Goal: Information Seeking & Learning: Learn about a topic

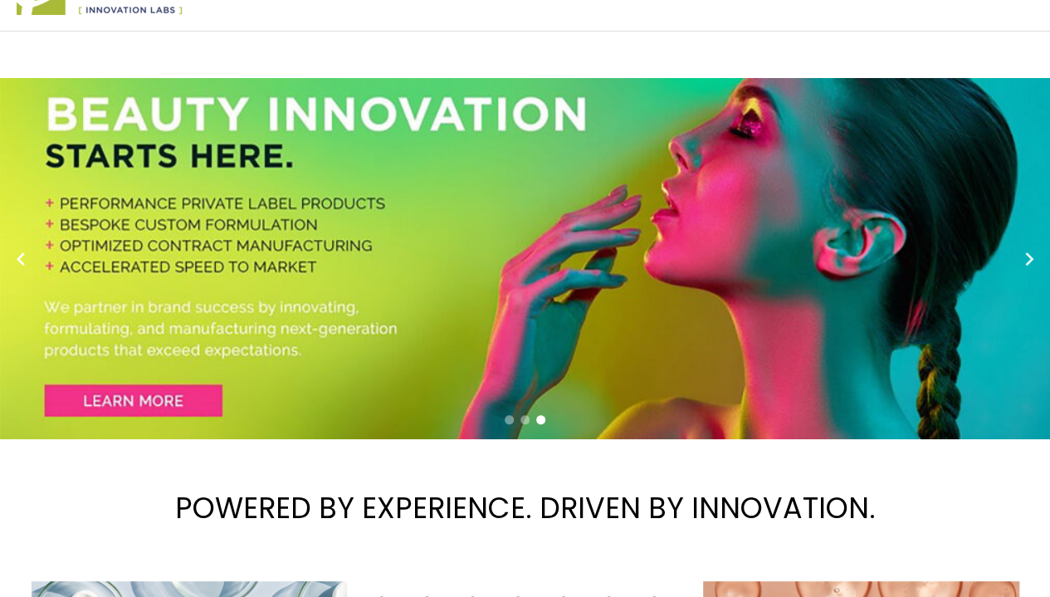
scroll to position [70, 0]
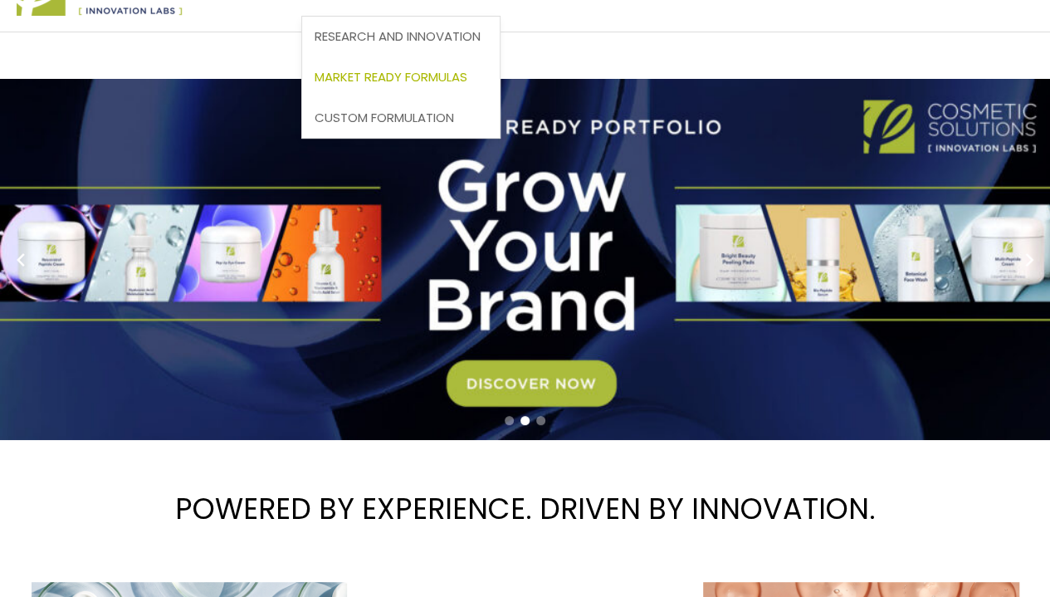
click at [315, 86] on span "Market Ready Formulas" at bounding box center [391, 76] width 153 height 17
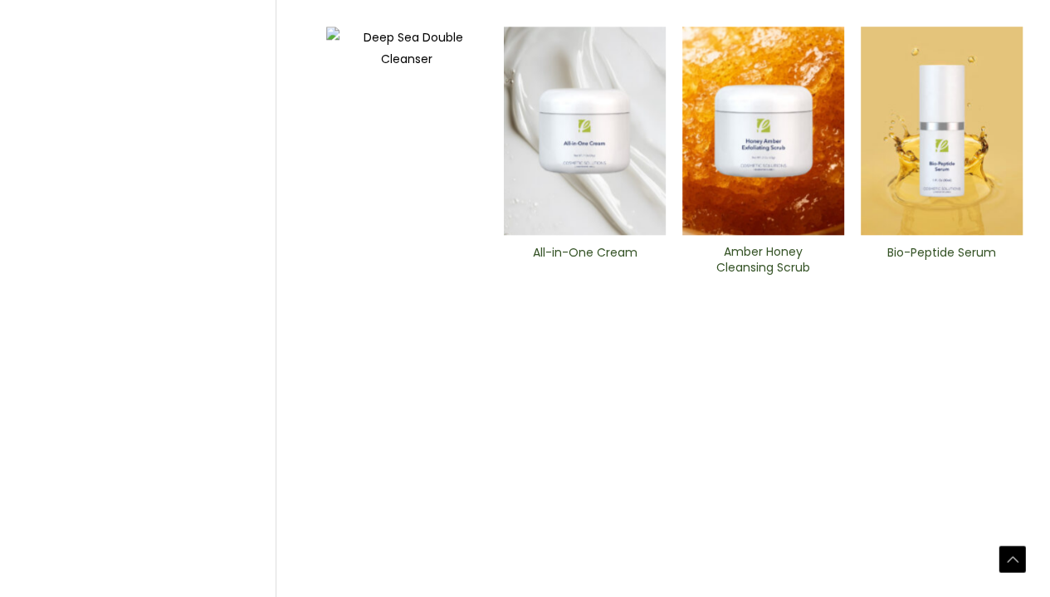
scroll to position [835, 0]
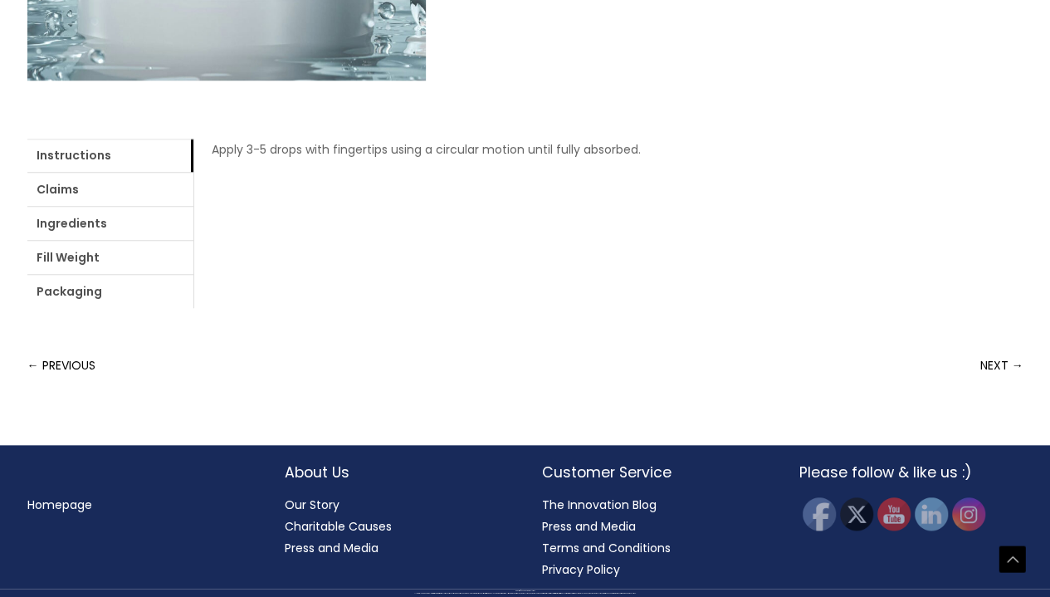
scroll to position [1021, 0]
click at [193, 240] on link "Ingredients" at bounding box center [110, 223] width 166 height 33
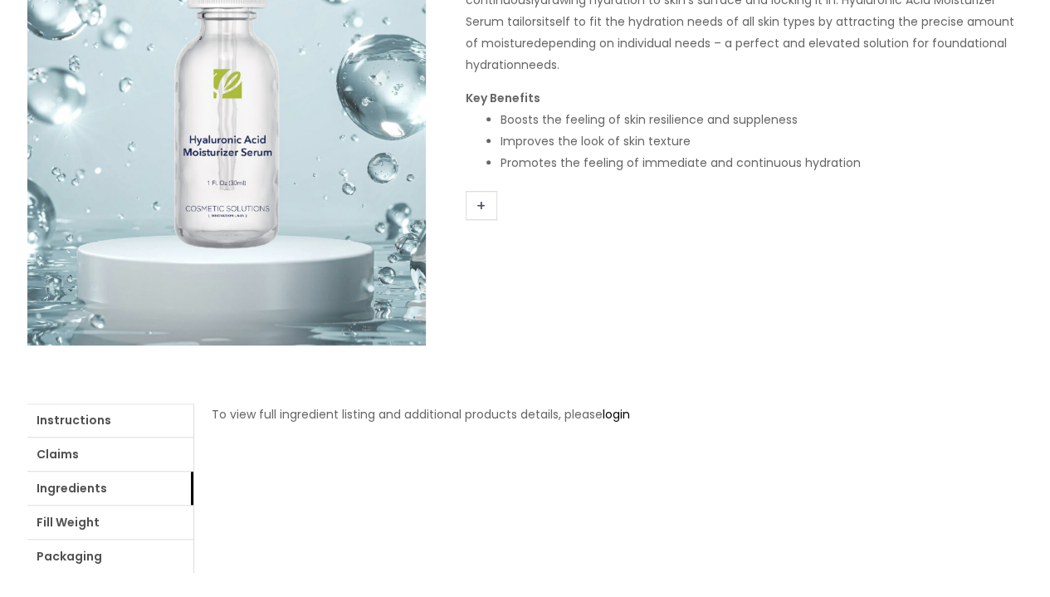
scroll to position [0, 0]
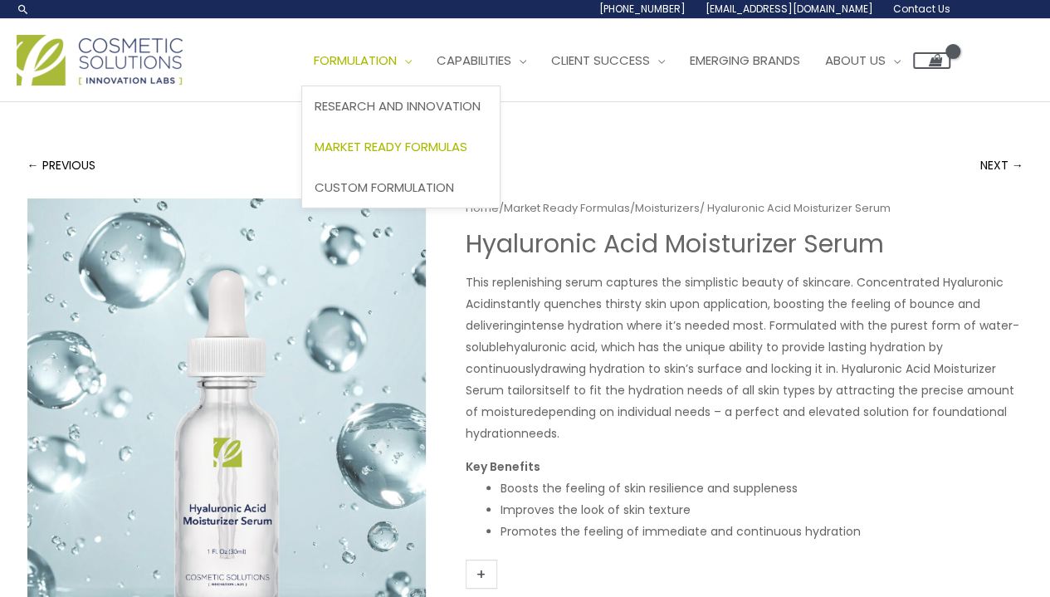
click at [315, 155] on span "Market Ready Formulas" at bounding box center [391, 146] width 153 height 17
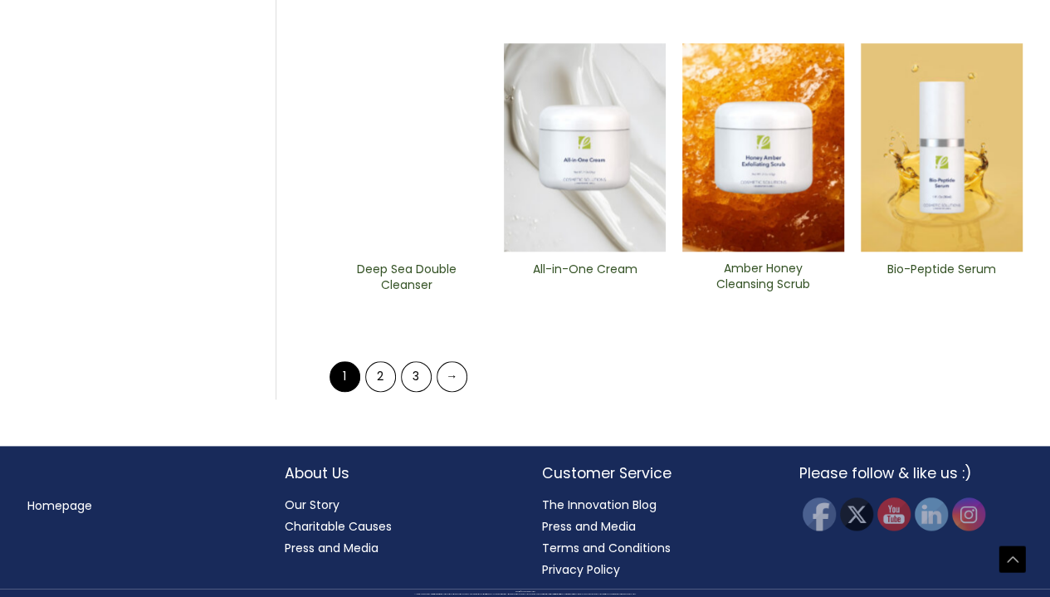
scroll to position [1102, 0]
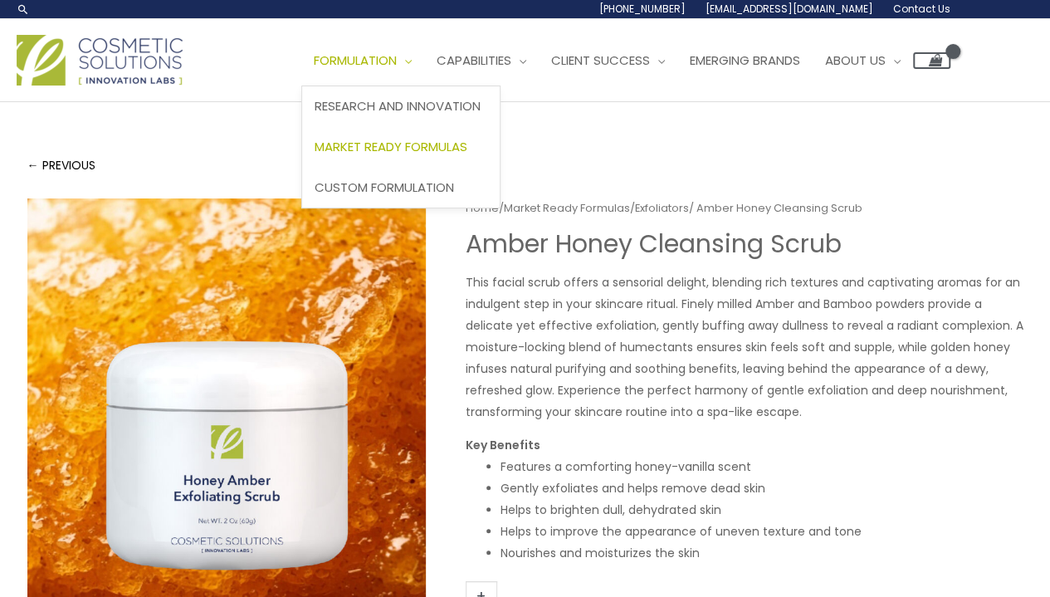
click at [315, 155] on span "Market Ready Formulas" at bounding box center [391, 146] width 153 height 17
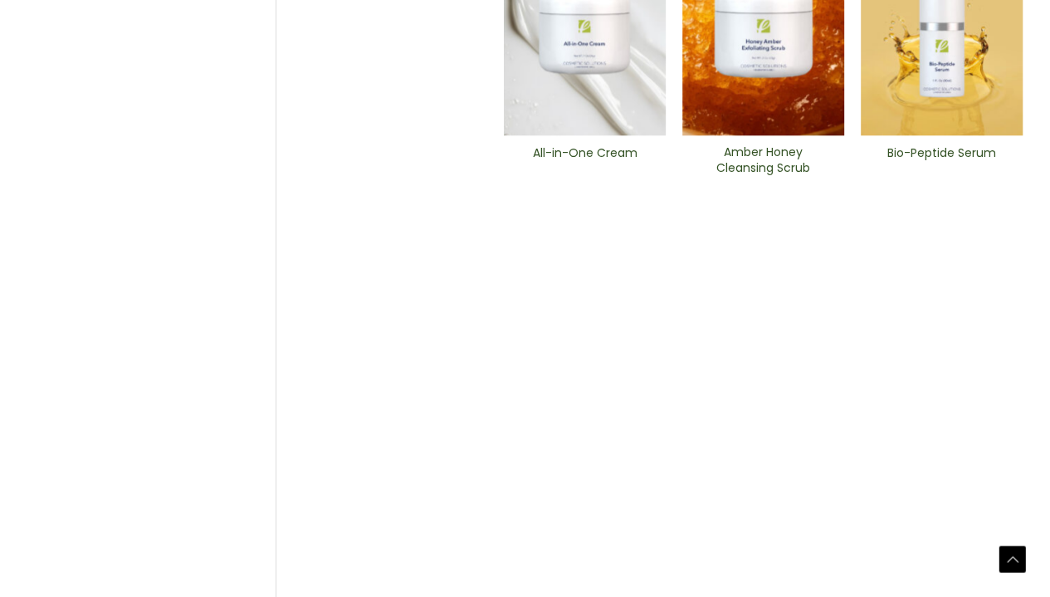
scroll to position [935, 0]
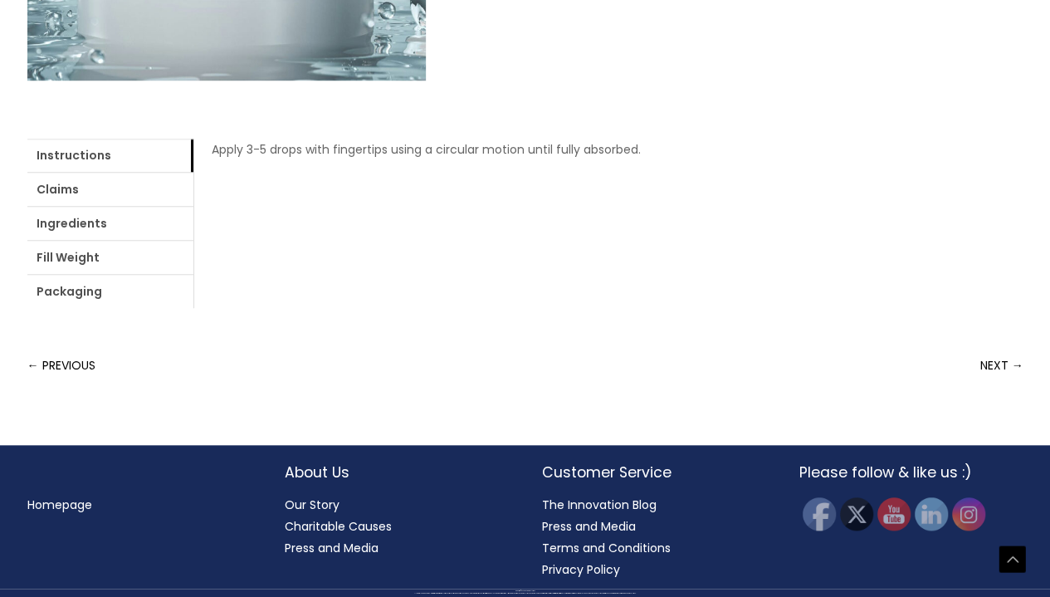
scroll to position [1025, 0]
click at [148, 206] on link "Claims" at bounding box center [110, 189] width 166 height 33
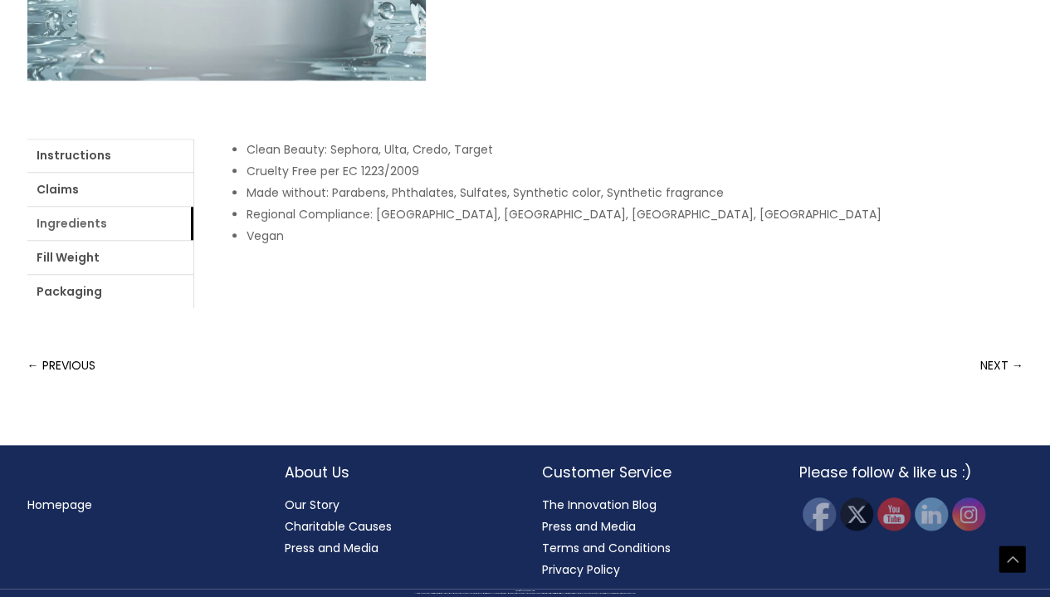
scroll to position [1001, 0]
click at [193, 240] on link "Ingredients" at bounding box center [110, 223] width 166 height 33
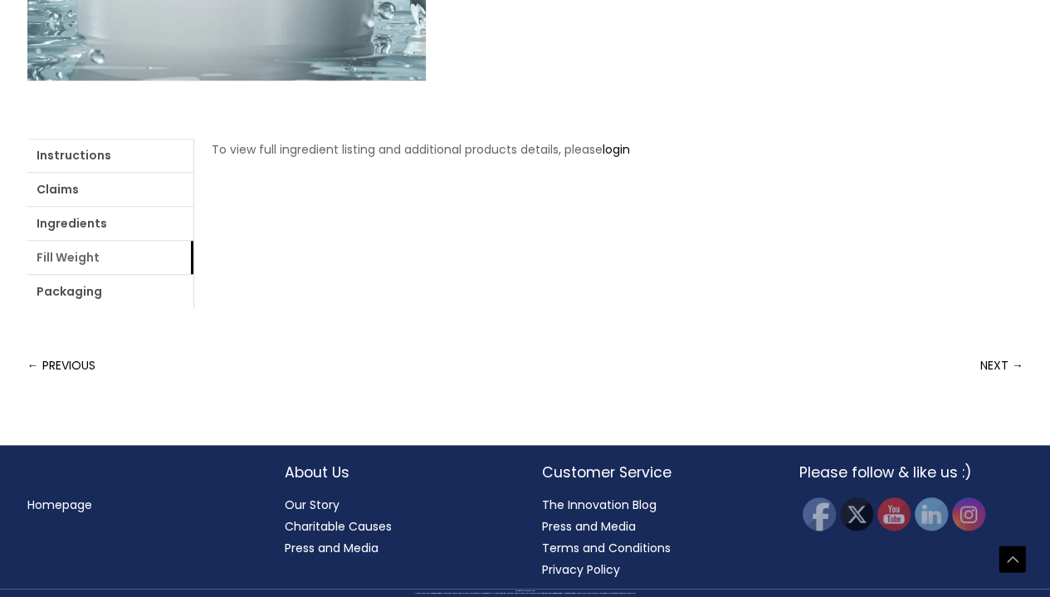
click at [193, 274] on link "Fill Weight" at bounding box center [110, 257] width 166 height 33
click at [193, 280] on ul "Instructions Claims Ingredients Fill Weight Packaging" at bounding box center [110, 223] width 166 height 169
click at [193, 275] on link "Packaging" at bounding box center [110, 291] width 166 height 33
click at [193, 240] on link "Ingredients" at bounding box center [110, 223] width 166 height 33
click at [603, 158] on link "login" at bounding box center [616, 149] width 27 height 17
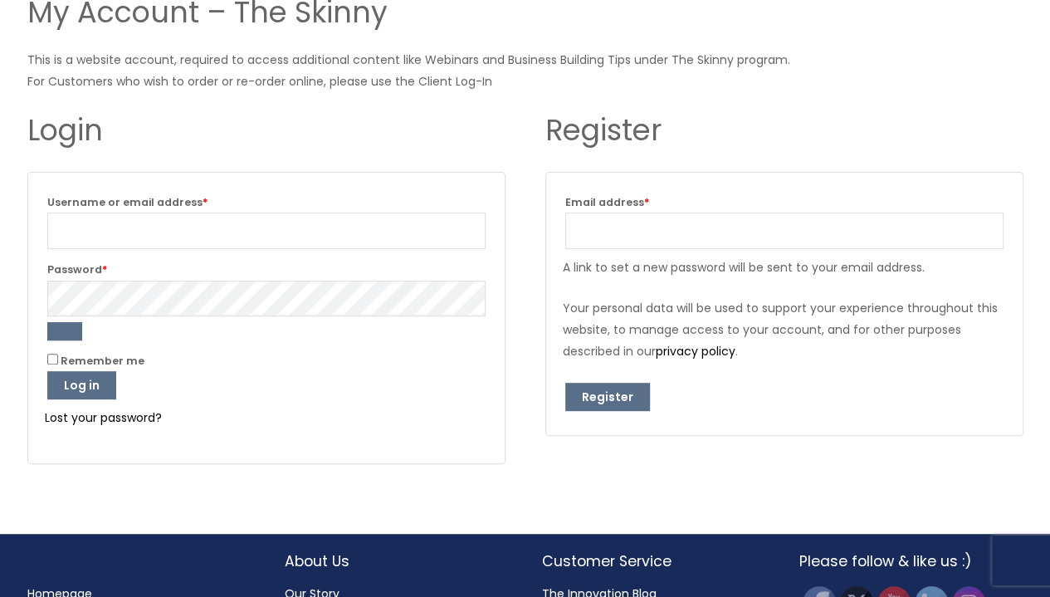
scroll to position [168, 0]
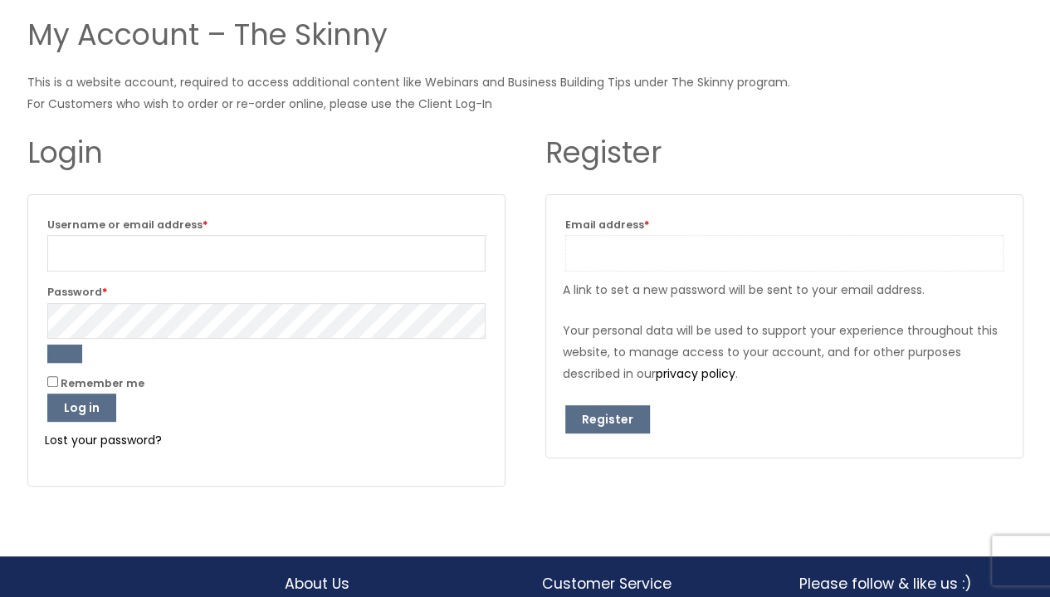
click at [688, 251] on input "Email address * Required" at bounding box center [785, 253] width 438 height 37
type input "mgha00110@gmail.com"
click at [619, 417] on button "Register" at bounding box center [608, 419] width 85 height 28
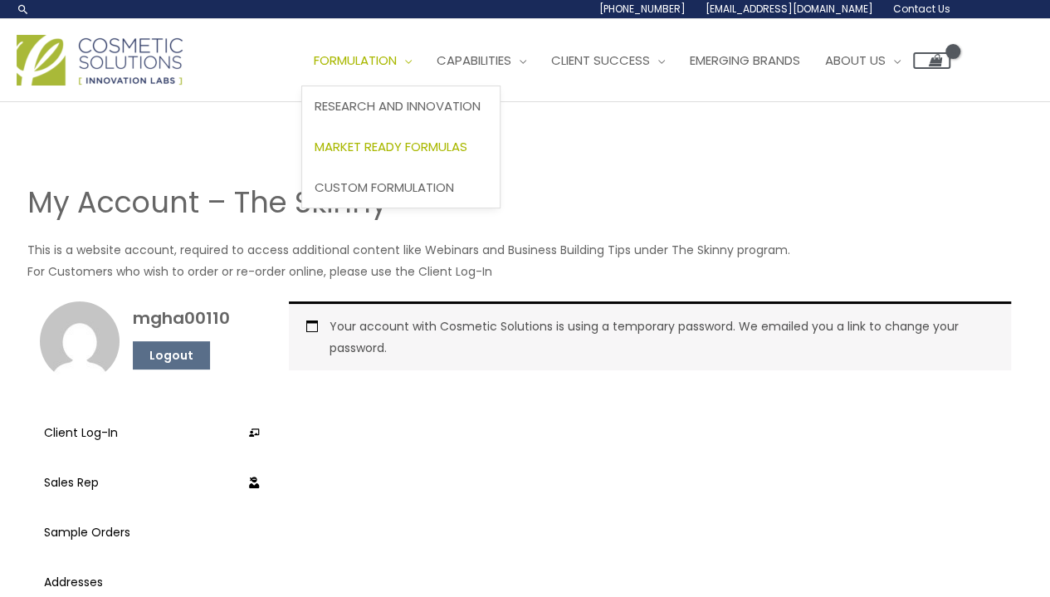
click at [395, 143] on span "Market Ready Formulas" at bounding box center [391, 146] width 153 height 17
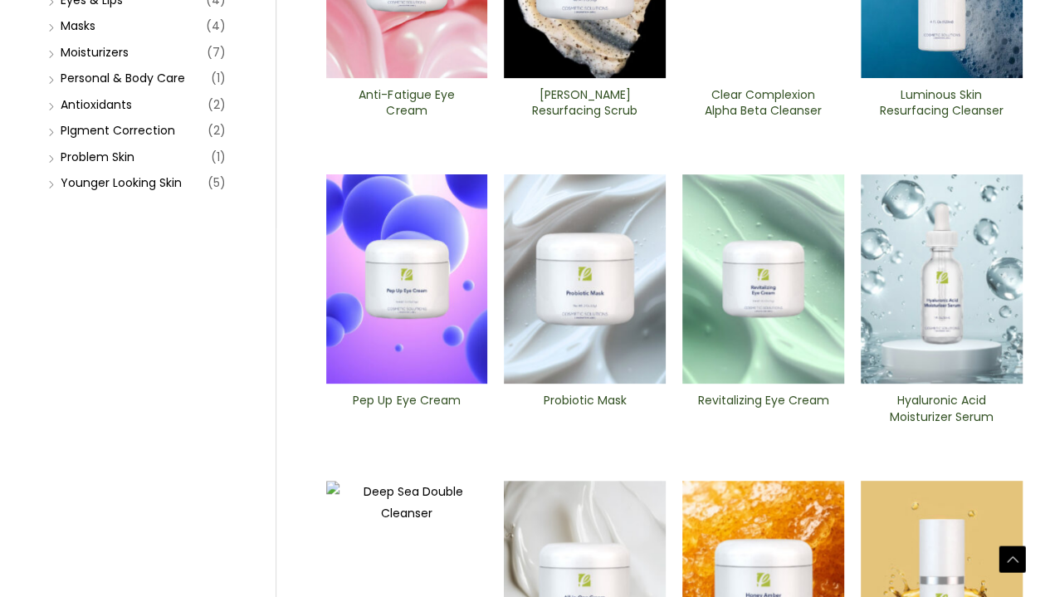
scroll to position [392, 0]
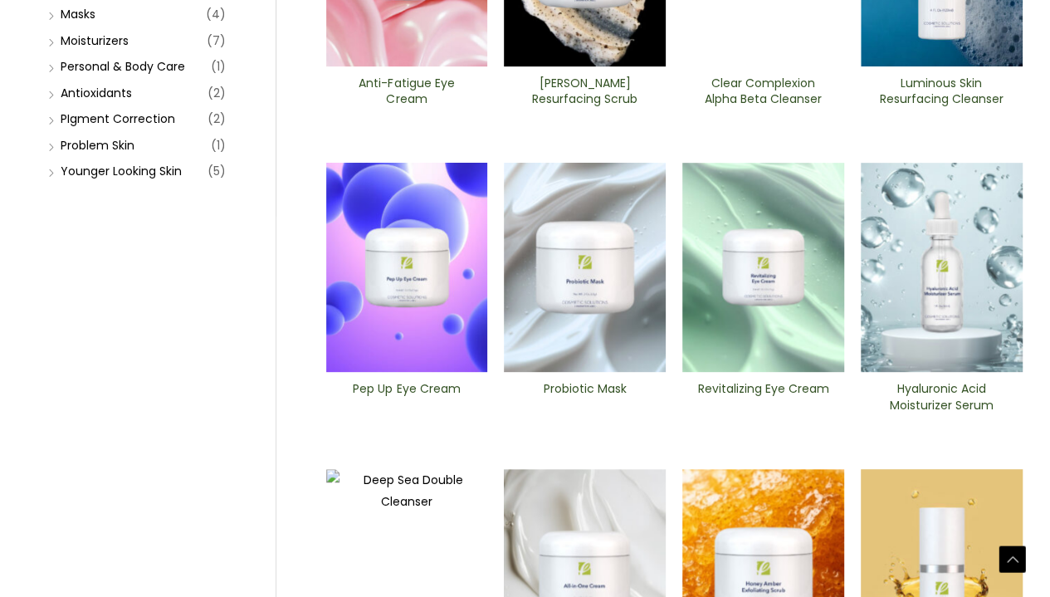
click at [943, 291] on img at bounding box center [942, 267] width 162 height 209
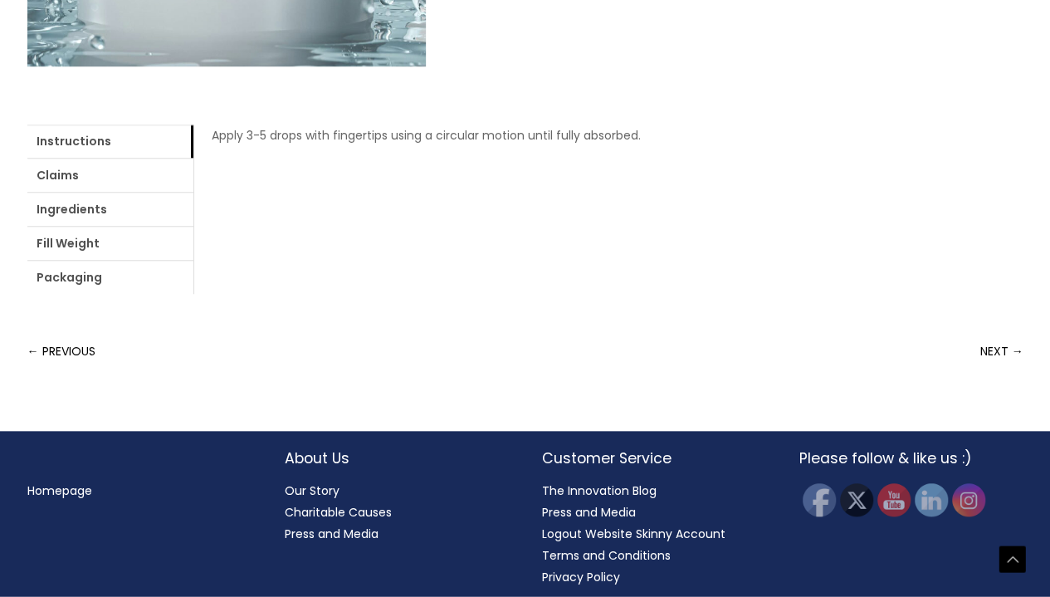
scroll to position [653, 0]
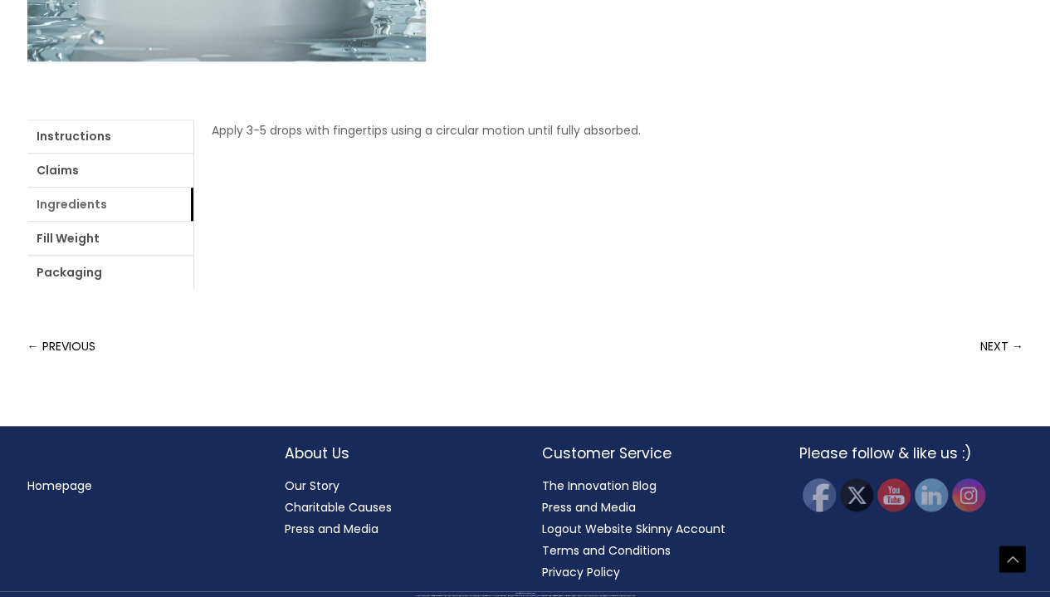
click at [78, 195] on link "Ingredients" at bounding box center [110, 204] width 166 height 33
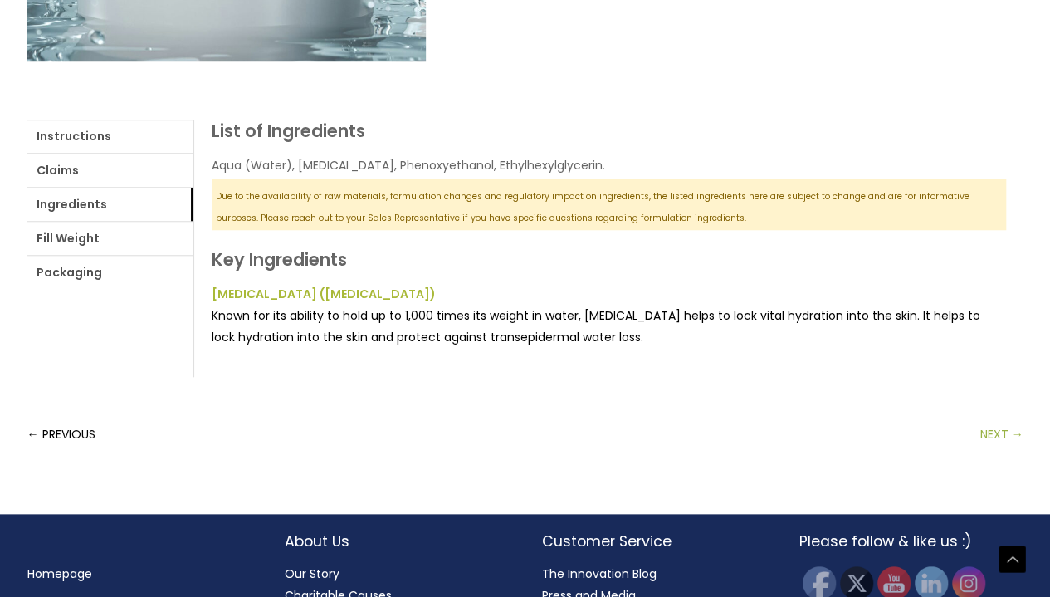
click at [988, 424] on link "NEXT →" at bounding box center [1002, 434] width 43 height 33
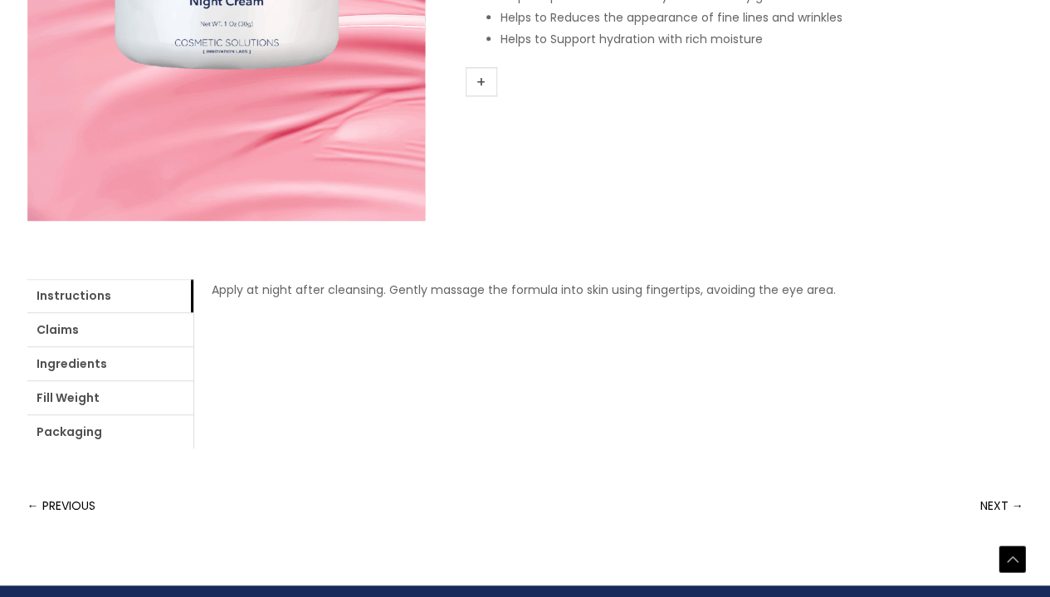
scroll to position [497, 0]
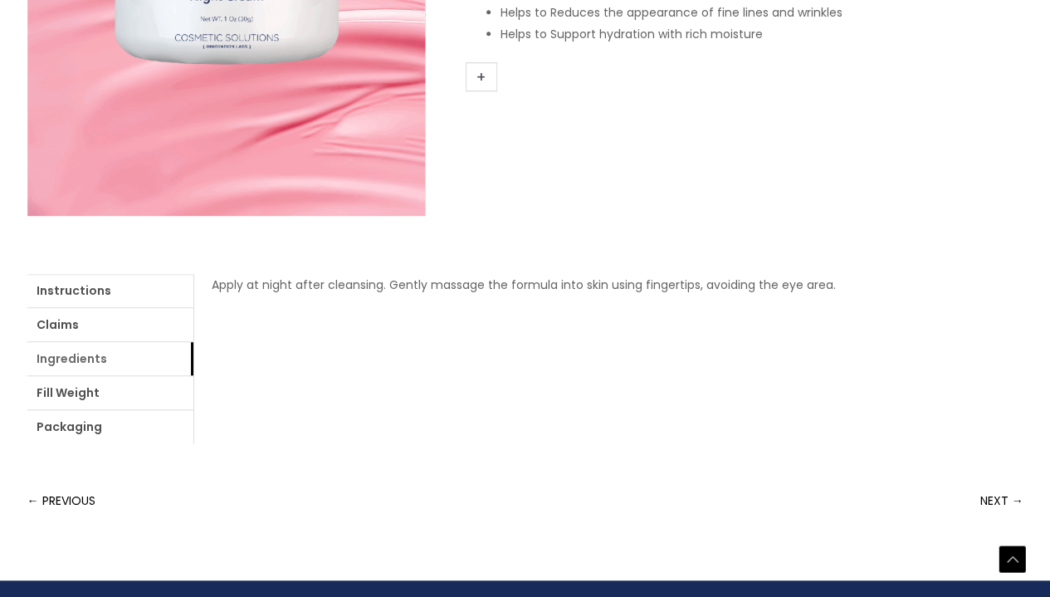
click at [125, 357] on link "Ingredients" at bounding box center [110, 358] width 166 height 33
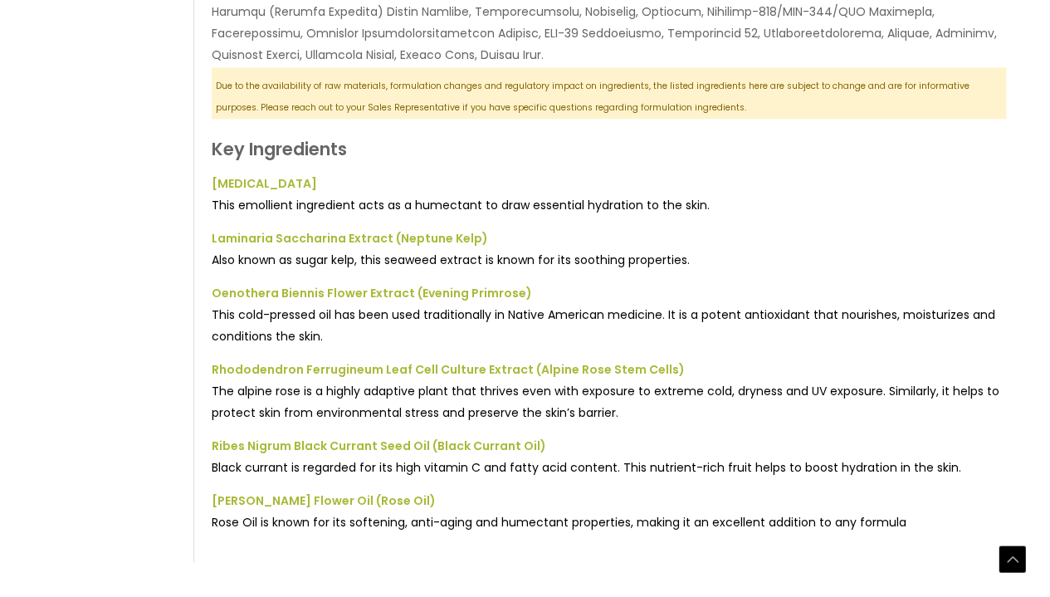
scroll to position [1231, 0]
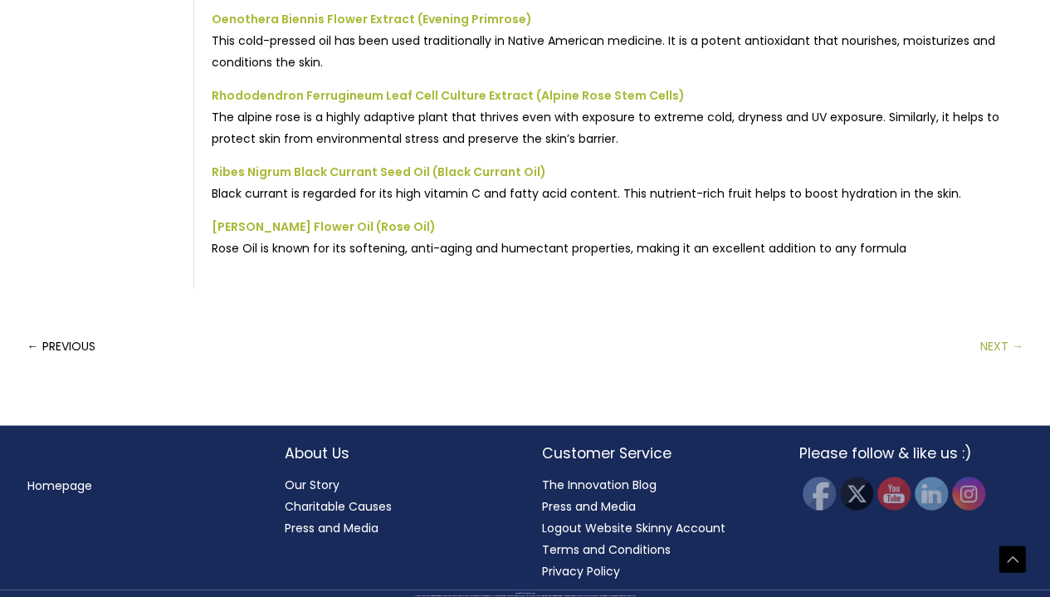
click at [993, 334] on link "NEXT →" at bounding box center [1002, 345] width 43 height 33
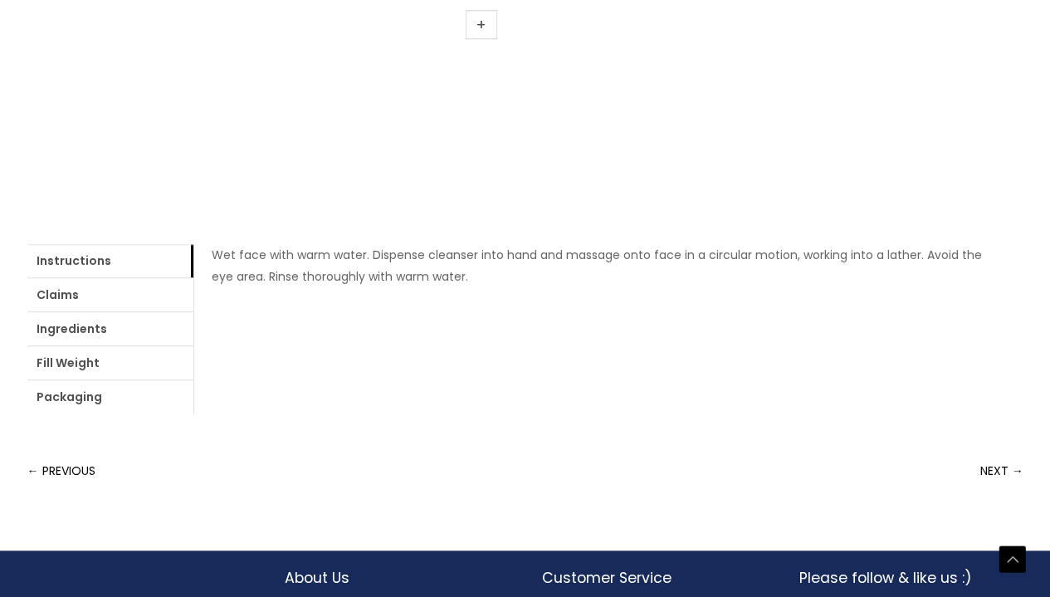
scroll to position [529, 0]
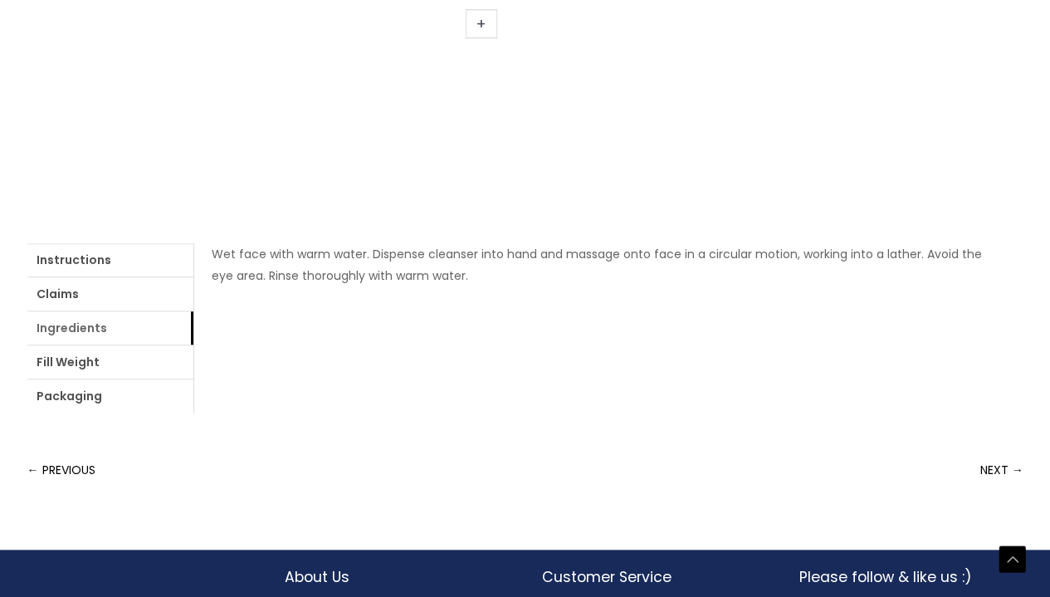
click at [106, 321] on link "Ingredients" at bounding box center [110, 327] width 166 height 33
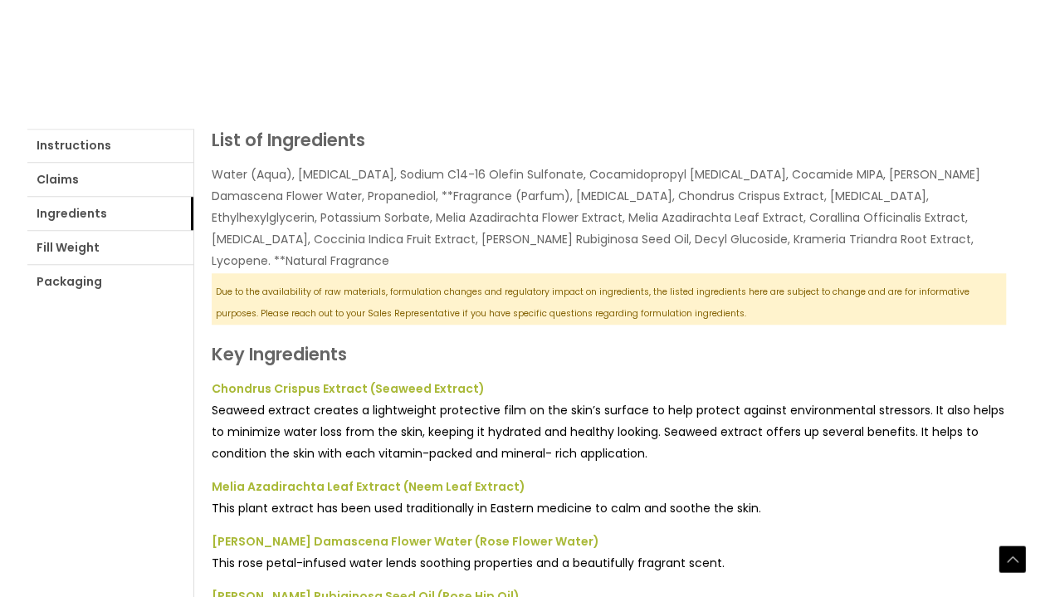
scroll to position [644, 0]
click at [50, 275] on link "Packaging" at bounding box center [110, 280] width 166 height 33
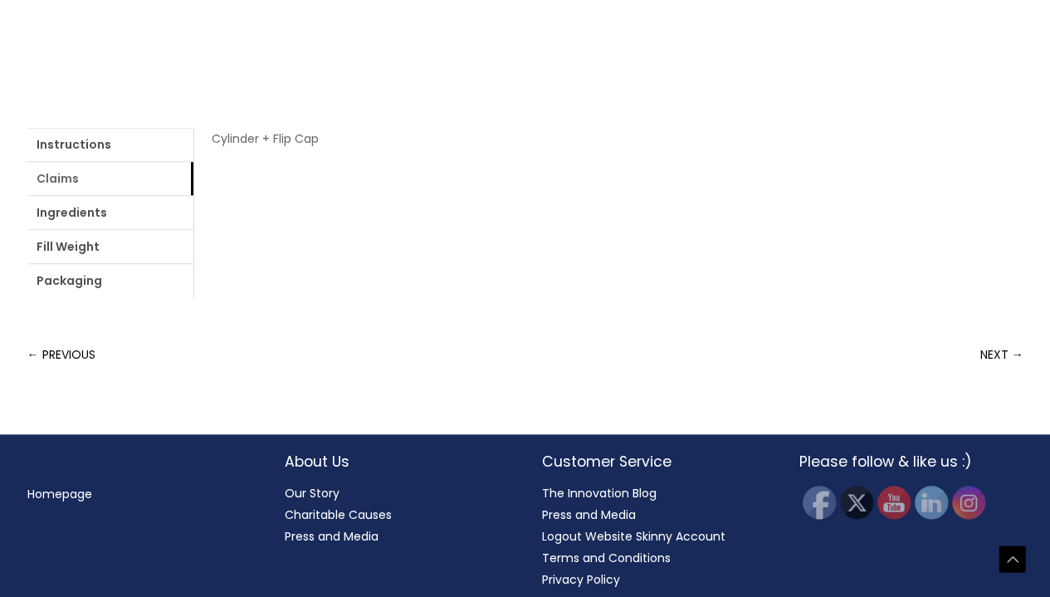
click at [75, 185] on link "Claims" at bounding box center [110, 178] width 166 height 33
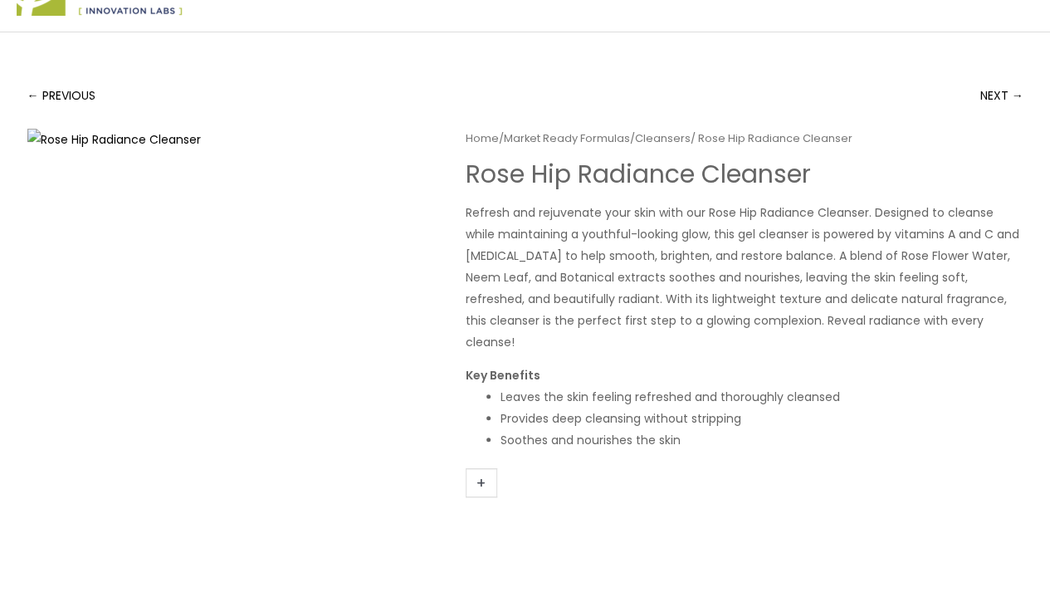
scroll to position [74, 0]
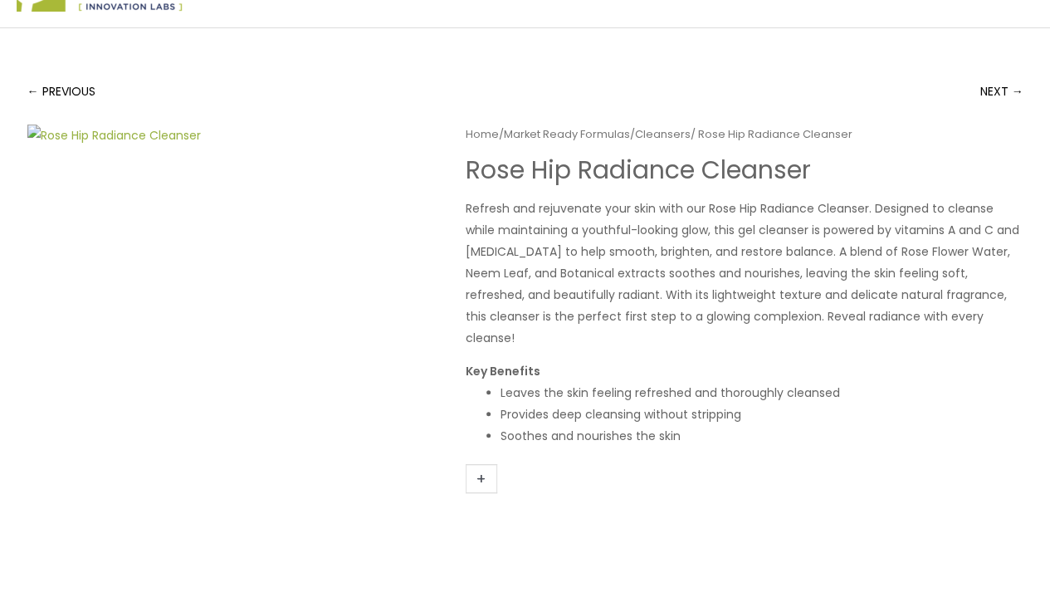
click at [251, 287] on img at bounding box center [226, 382] width 399 height 515
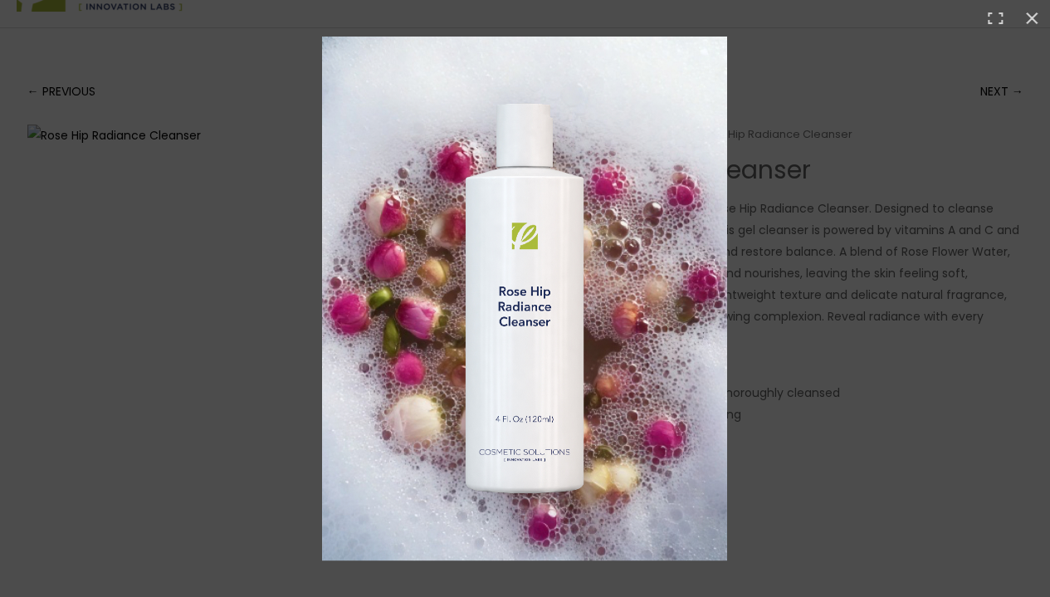
click at [251, 287] on div at bounding box center [525, 298] width 1050 height 597
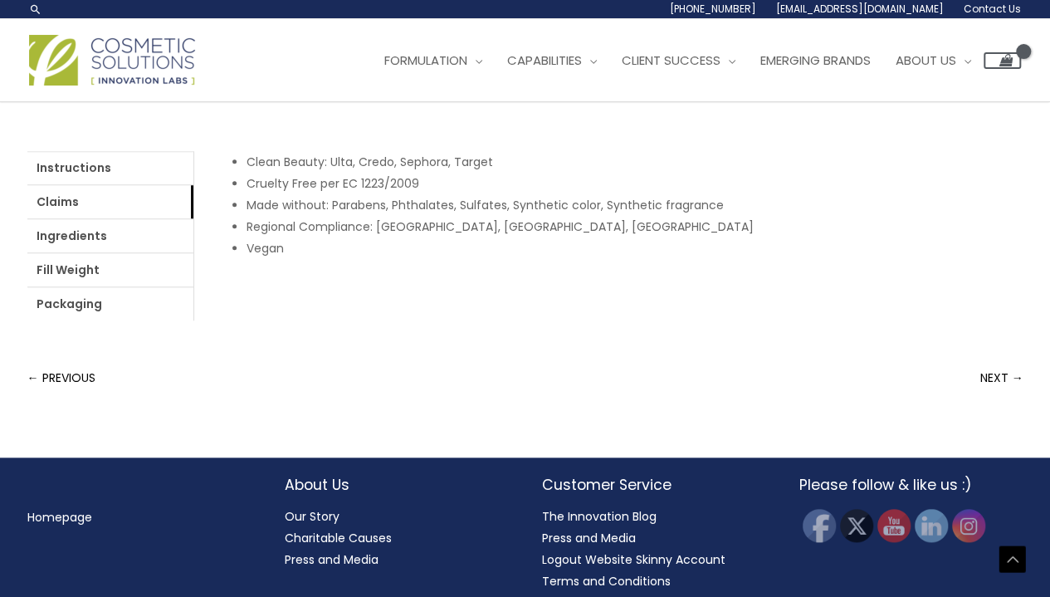
scroll to position [0, 0]
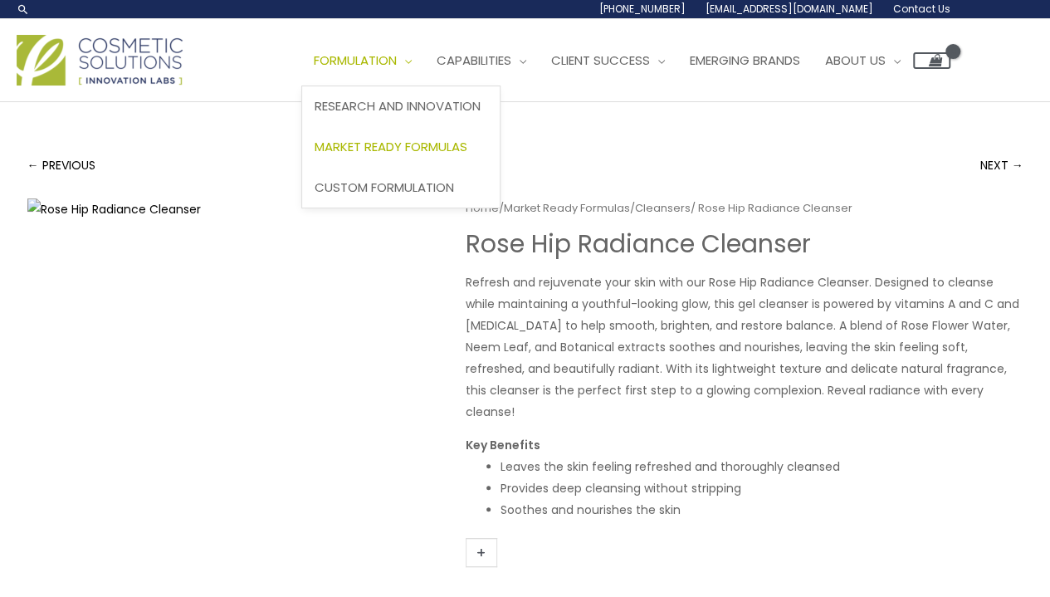
click at [407, 143] on span "Market Ready Formulas" at bounding box center [391, 146] width 153 height 17
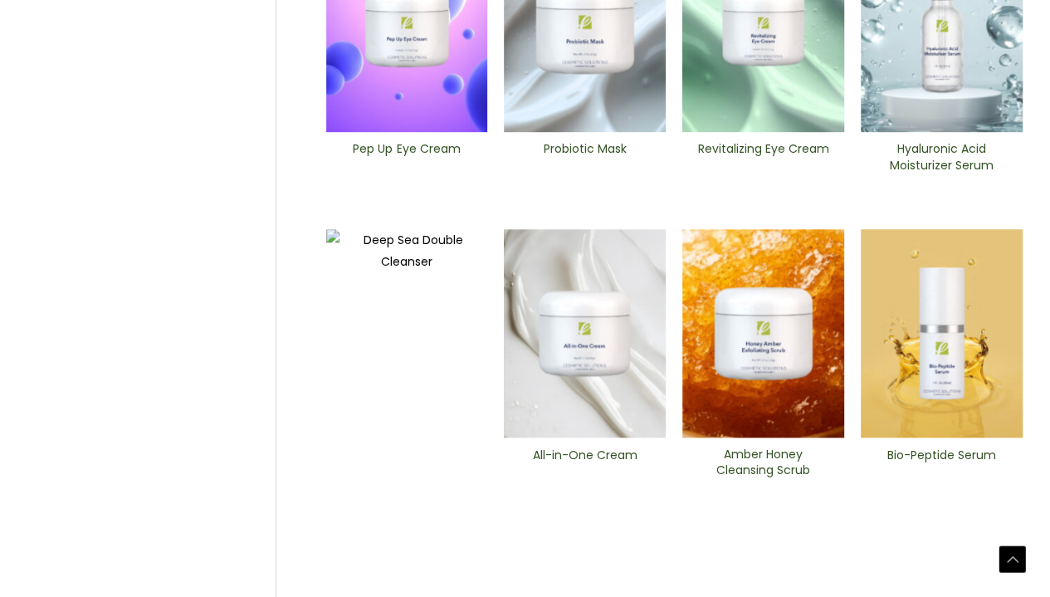
scroll to position [770, 0]
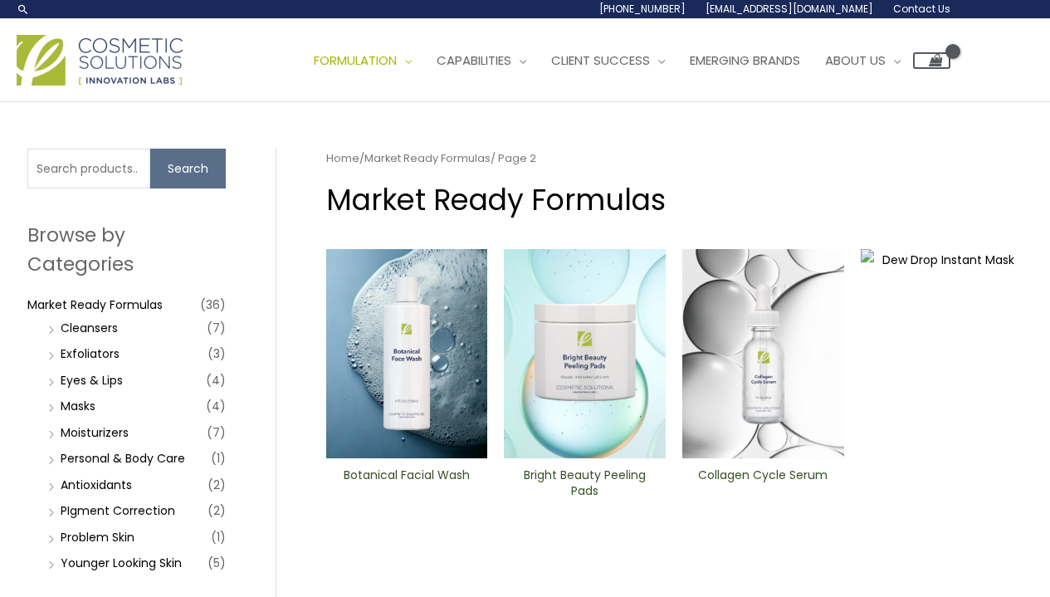
click at [390, 429] on img at bounding box center [407, 353] width 162 height 209
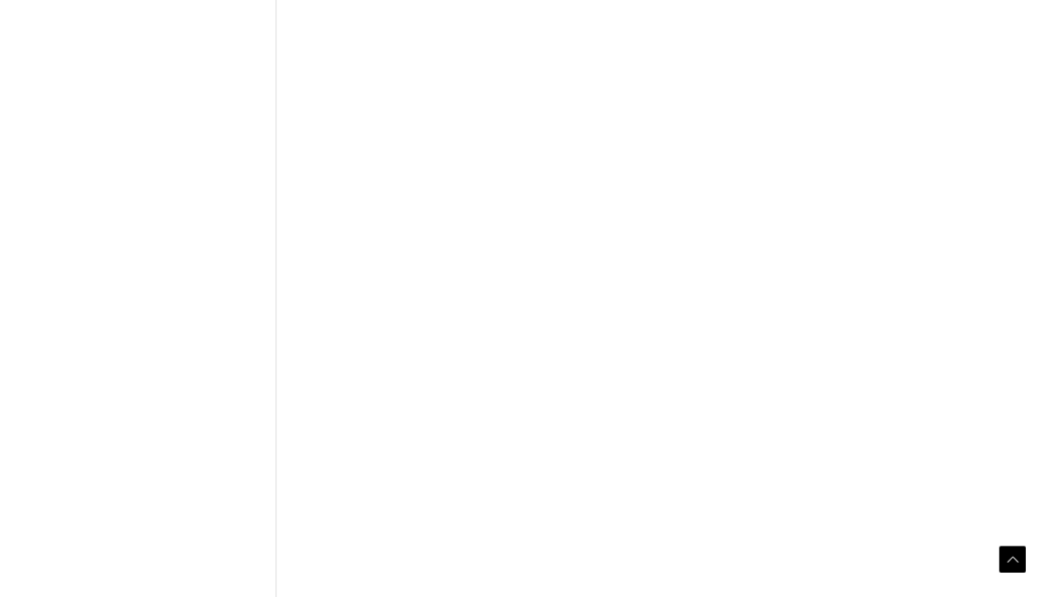
scroll to position [664, 0]
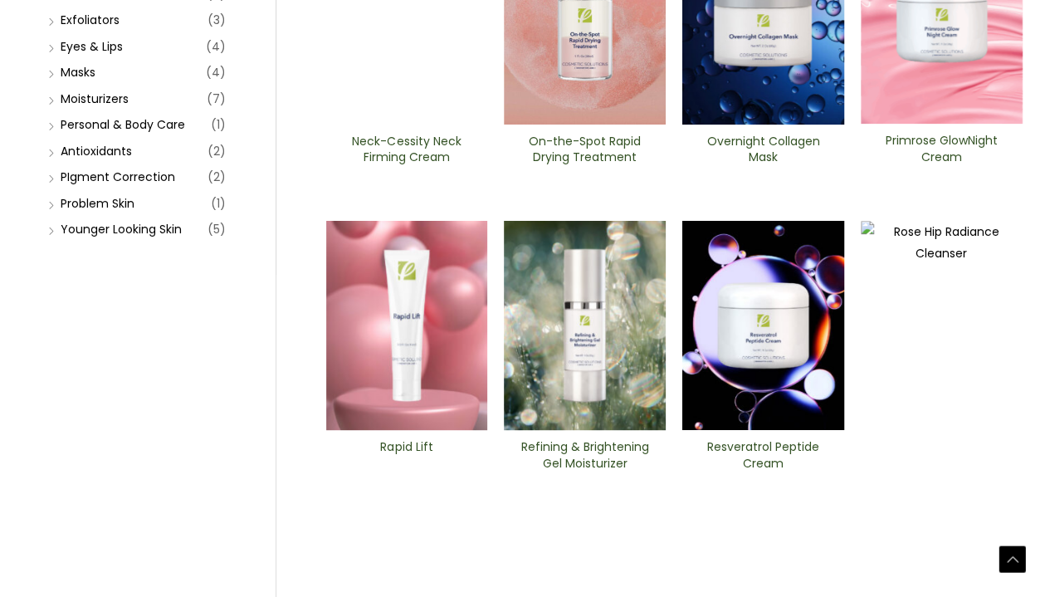
scroll to position [401, 0]
